Goal: Navigation & Orientation: Understand site structure

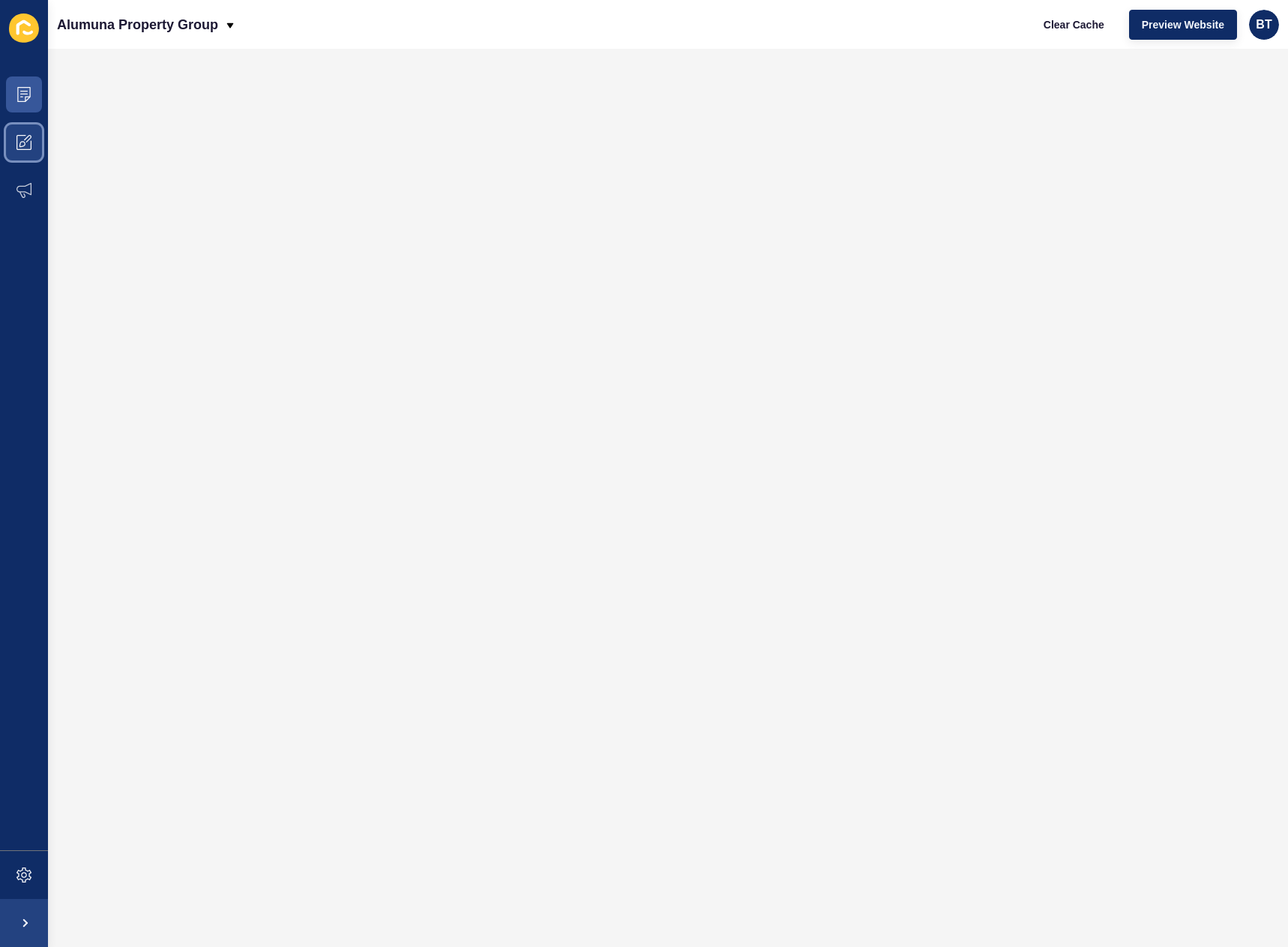
click at [20, 146] on icon at bounding box center [23, 144] width 6 height 6
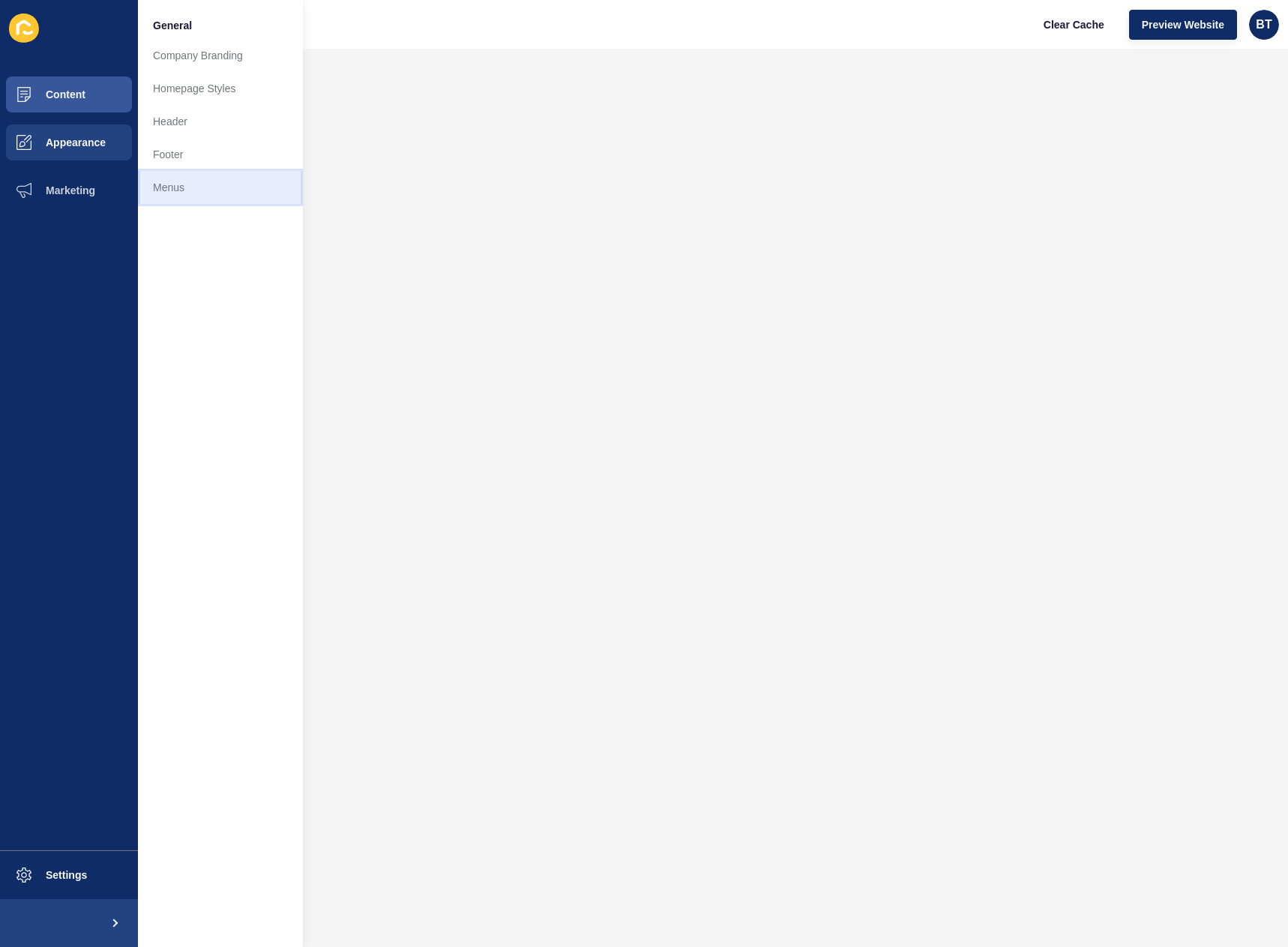
click at [193, 187] on link "Menus" at bounding box center [220, 187] width 165 height 33
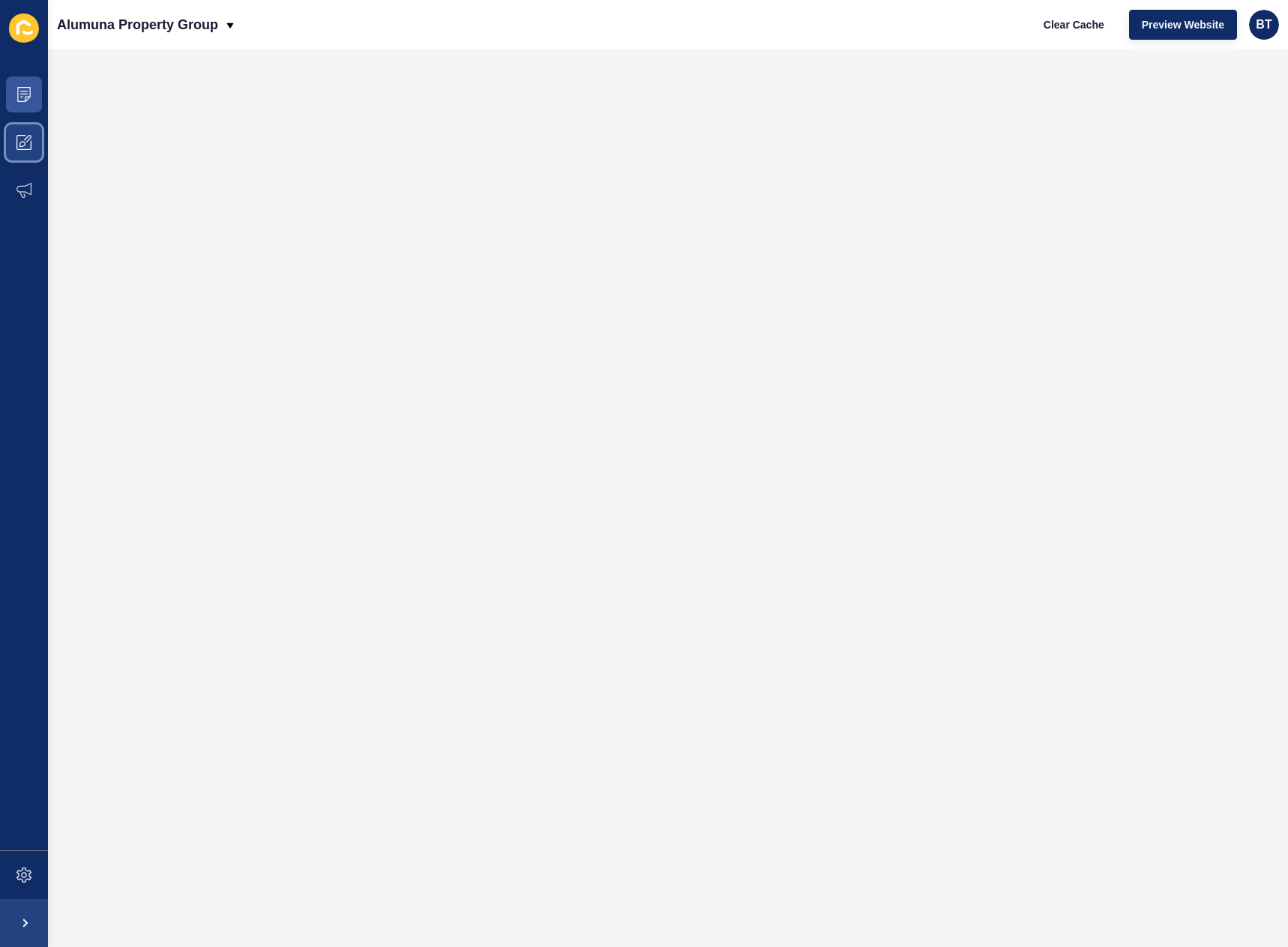
click at [23, 140] on icon at bounding box center [24, 142] width 15 height 15
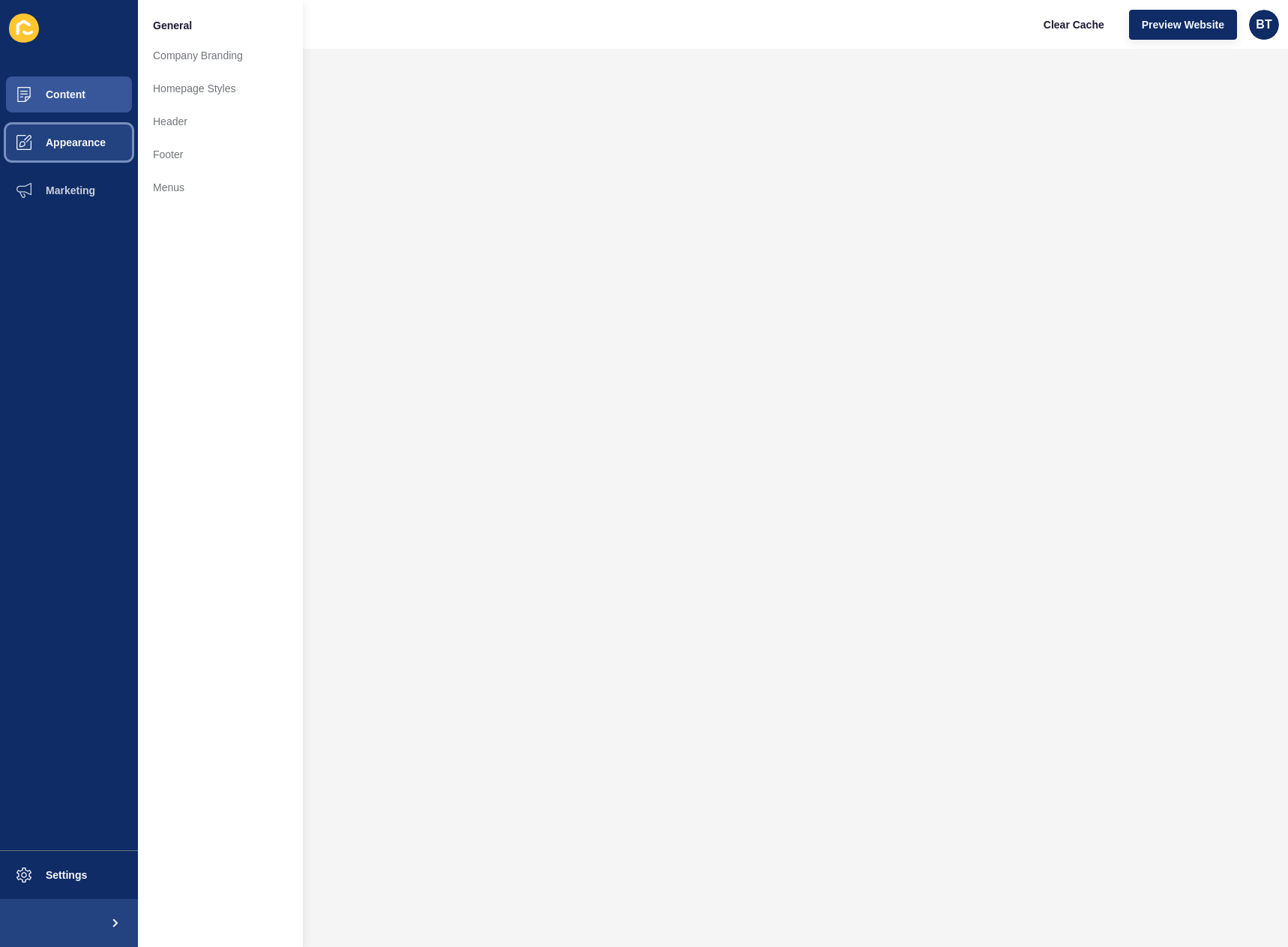
click at [97, 129] on button "Appearance" at bounding box center [69, 142] width 138 height 48
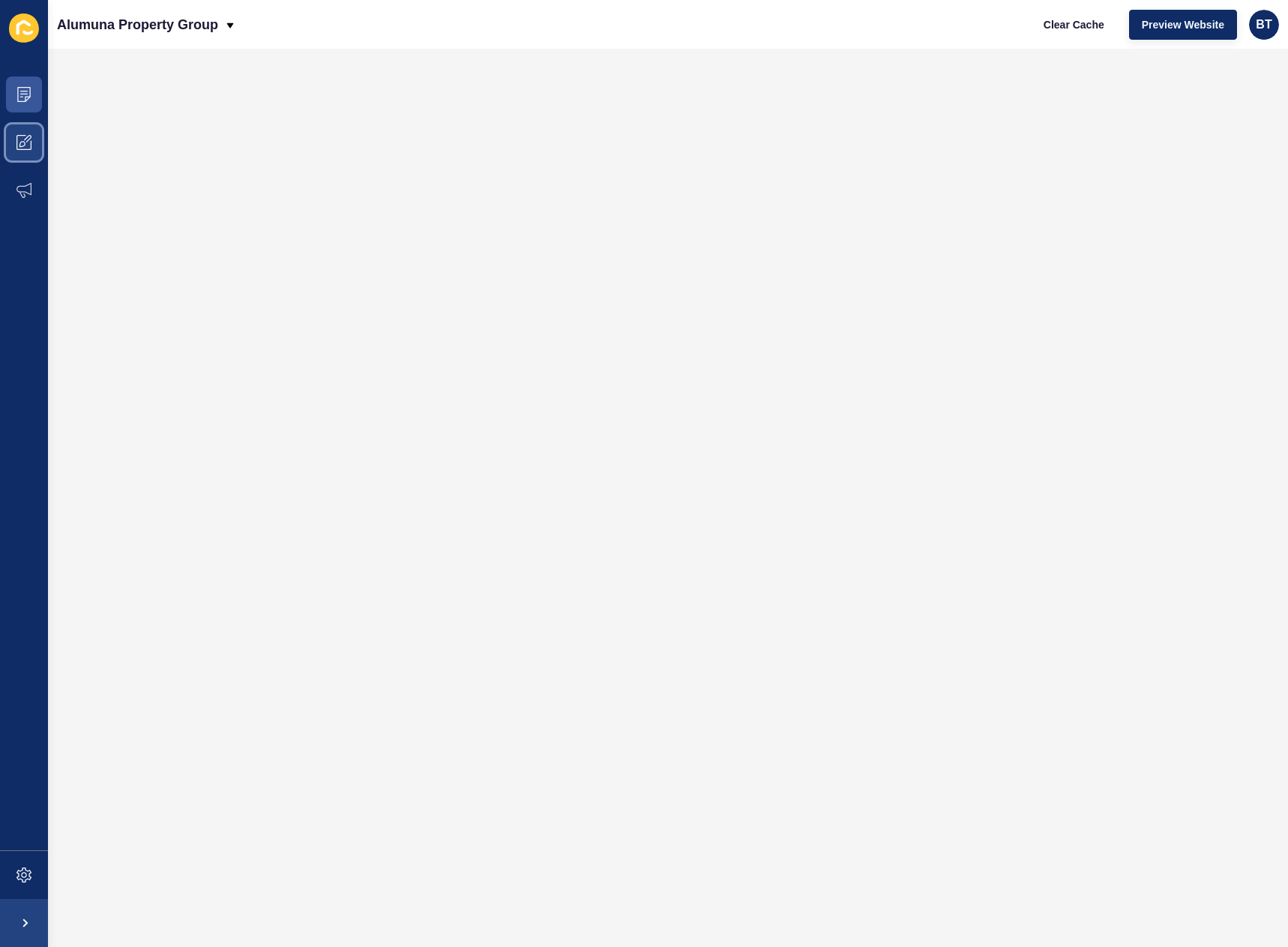
click at [31, 136] on icon at bounding box center [28, 139] width 8 height 8
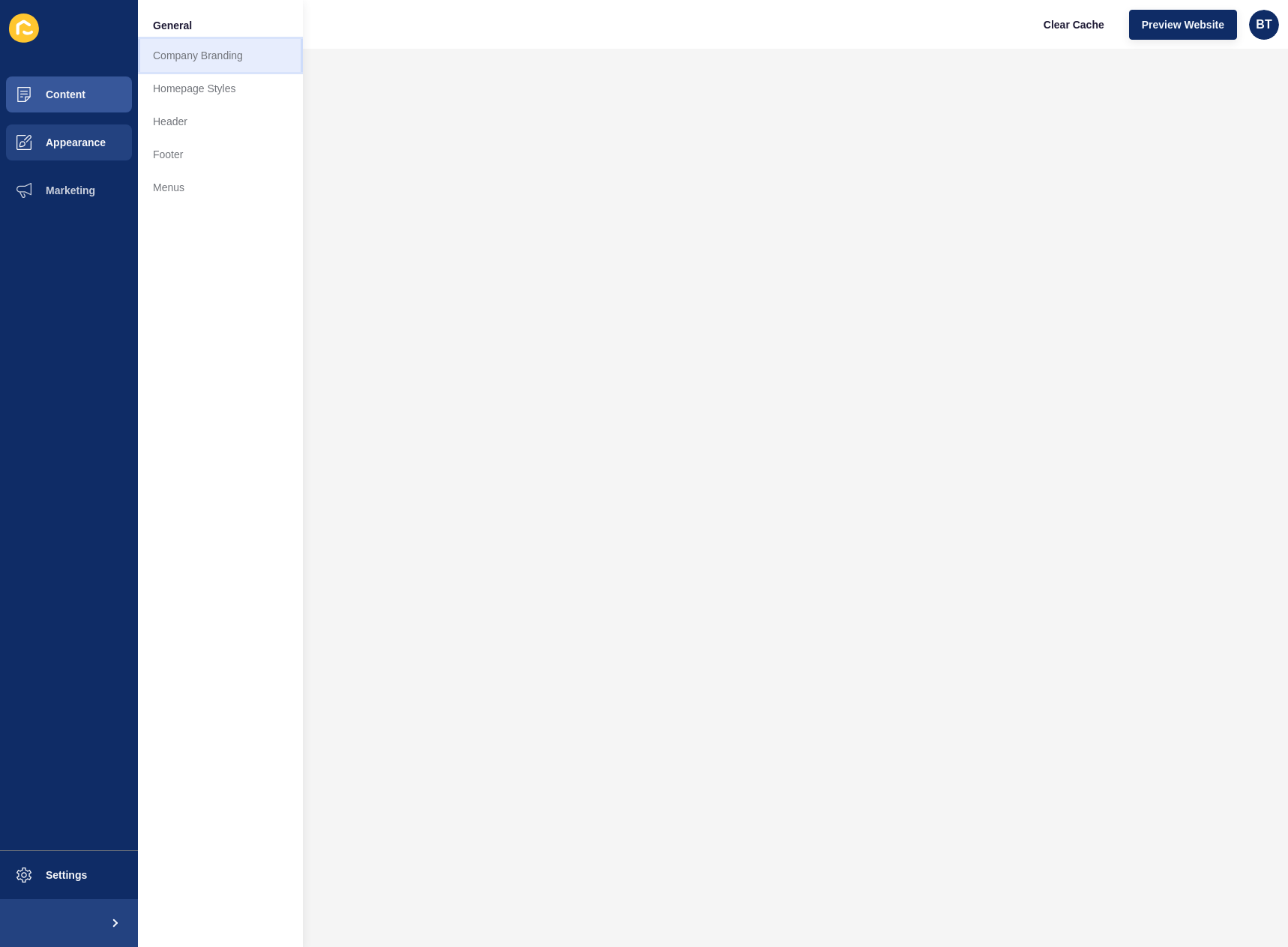
click at [201, 54] on link "Company Branding" at bounding box center [220, 56] width 165 height 33
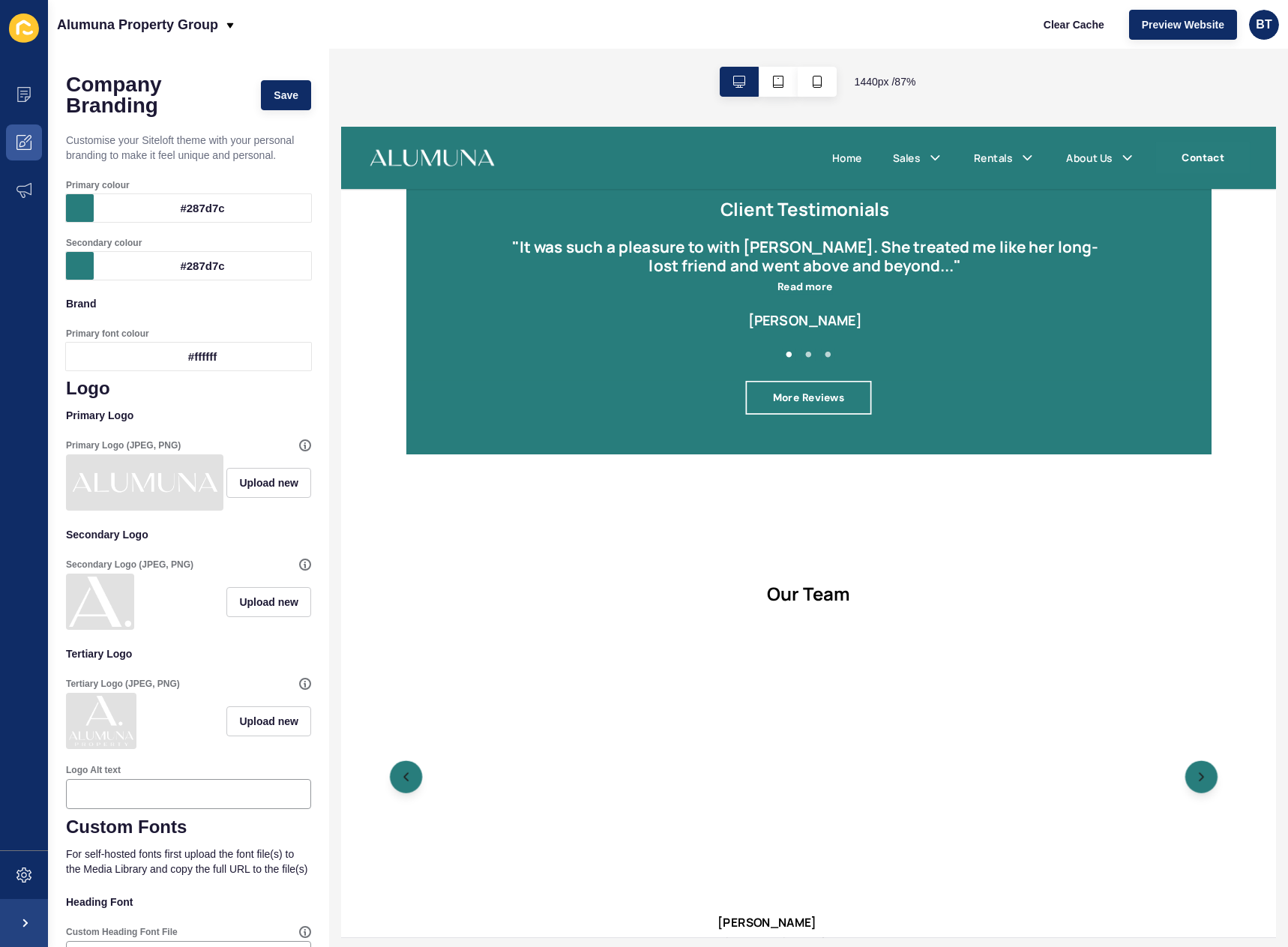
scroll to position [1729, 0]
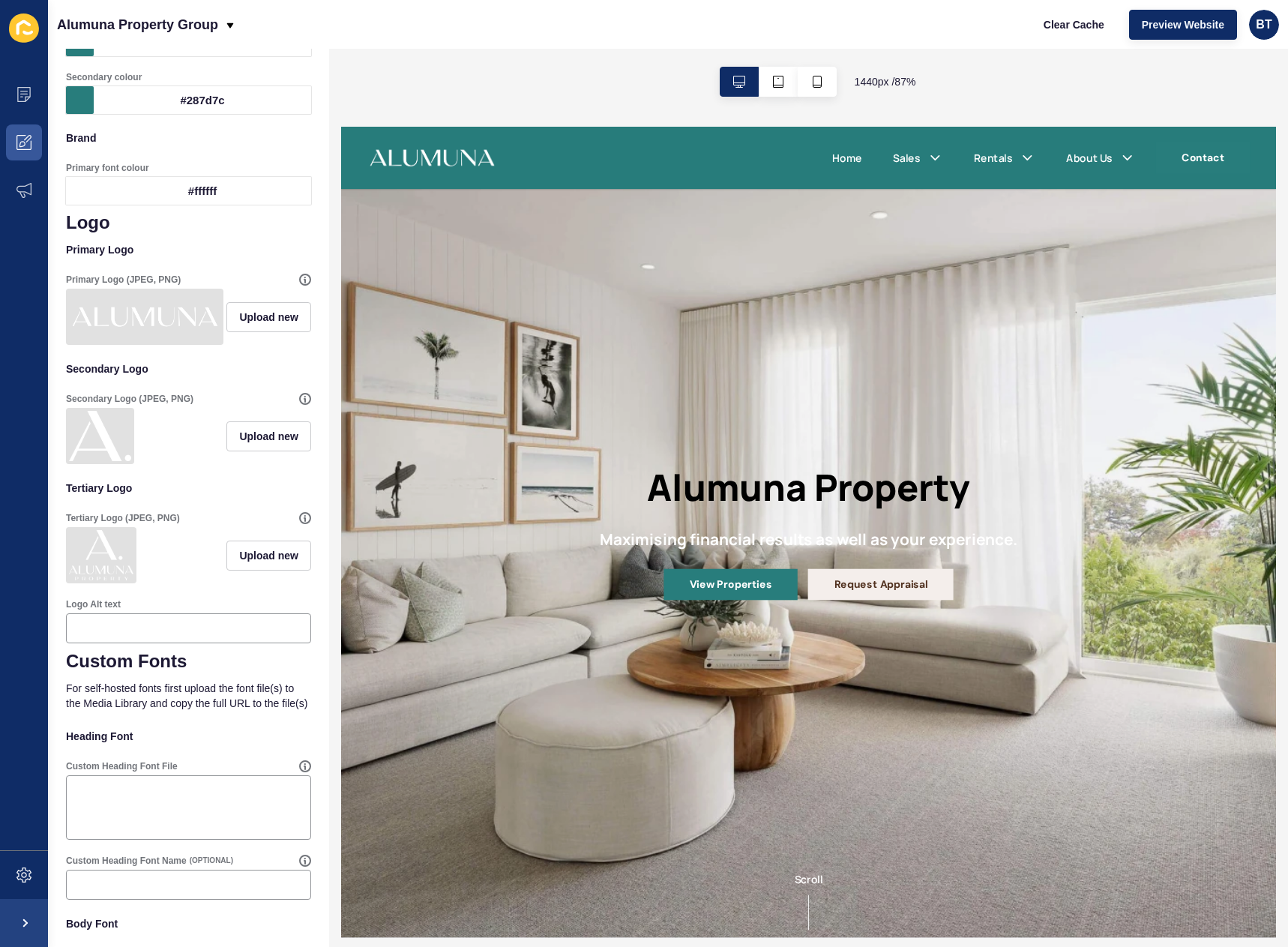
scroll to position [0, 0]
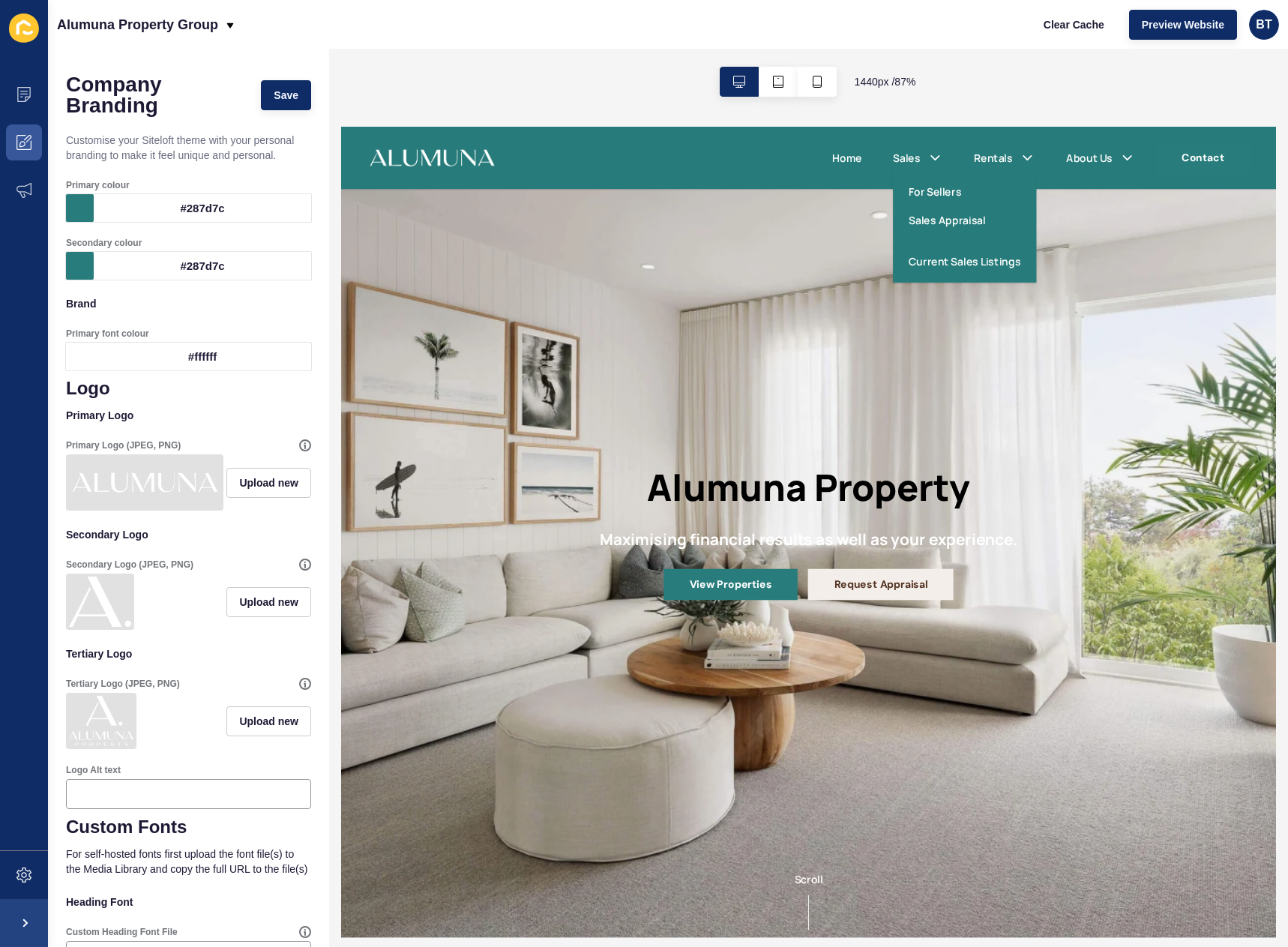
click at [1023, 263] on ul "For Sellers Sales Appraisal" at bounding box center [1061, 242] width 165 height 99
